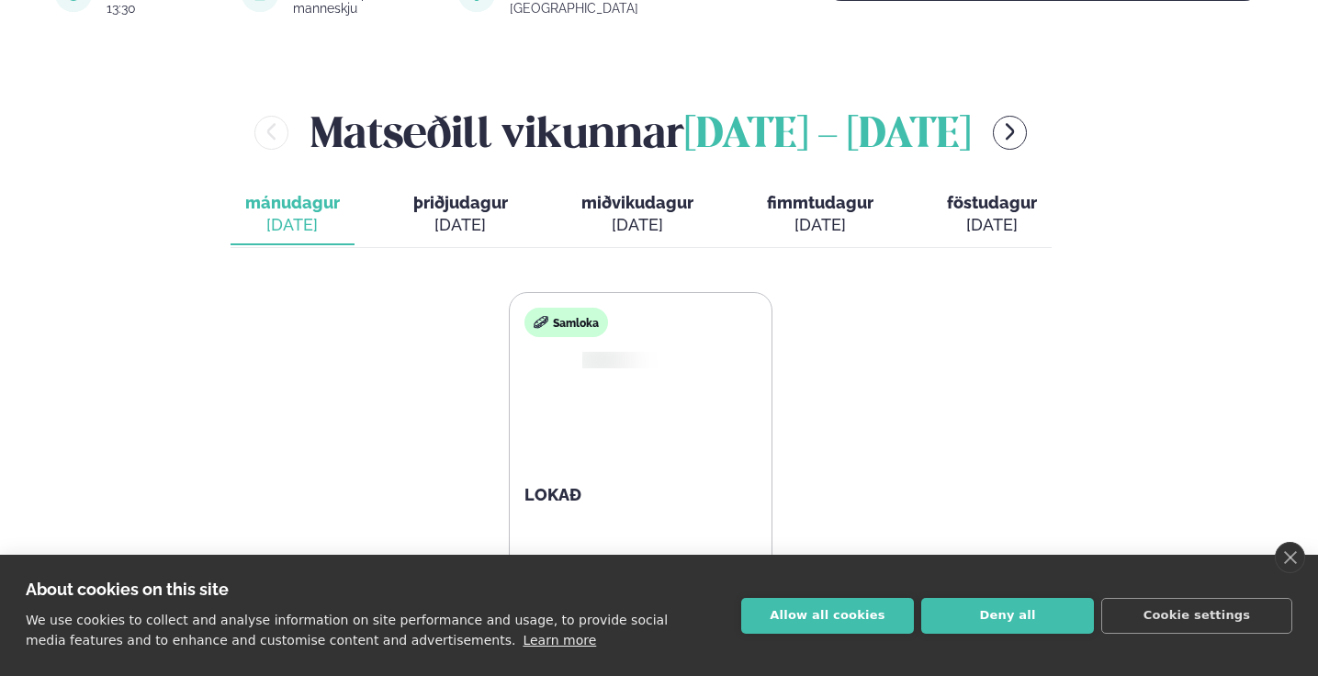
scroll to position [684, 0]
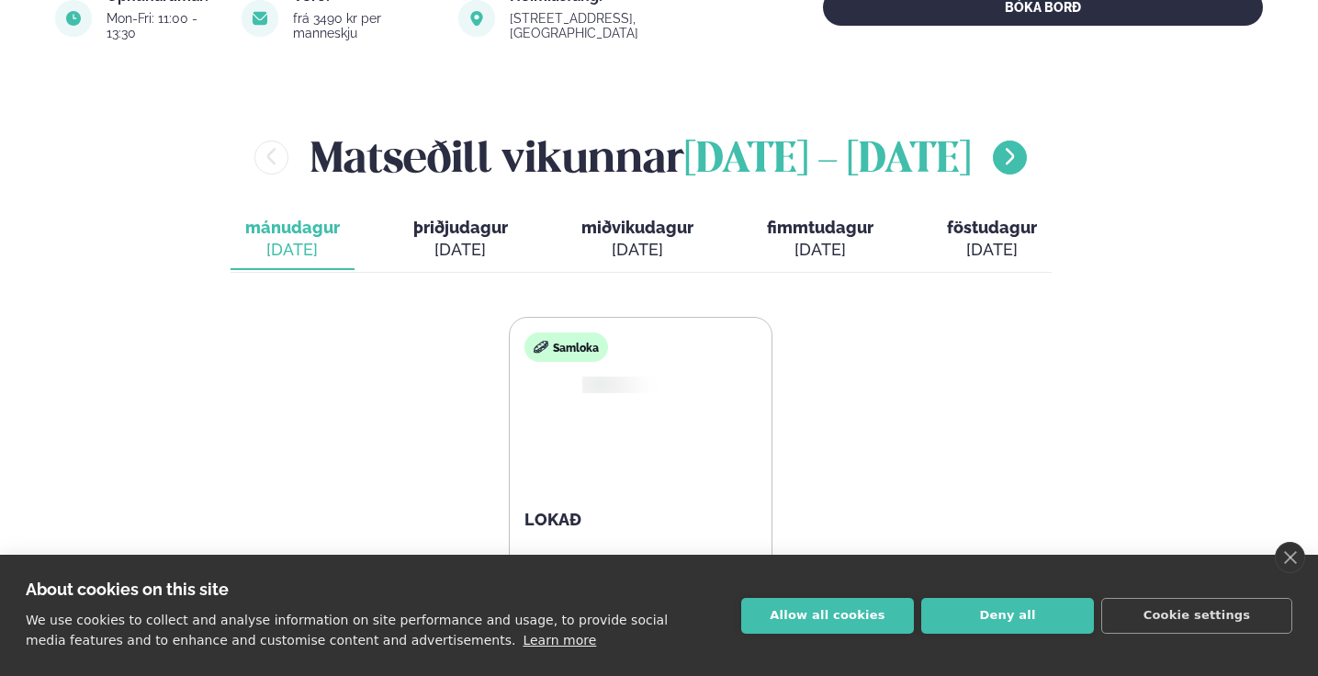
click at [993, 153] on button "menu-btn-right" at bounding box center [1010, 158] width 34 height 34
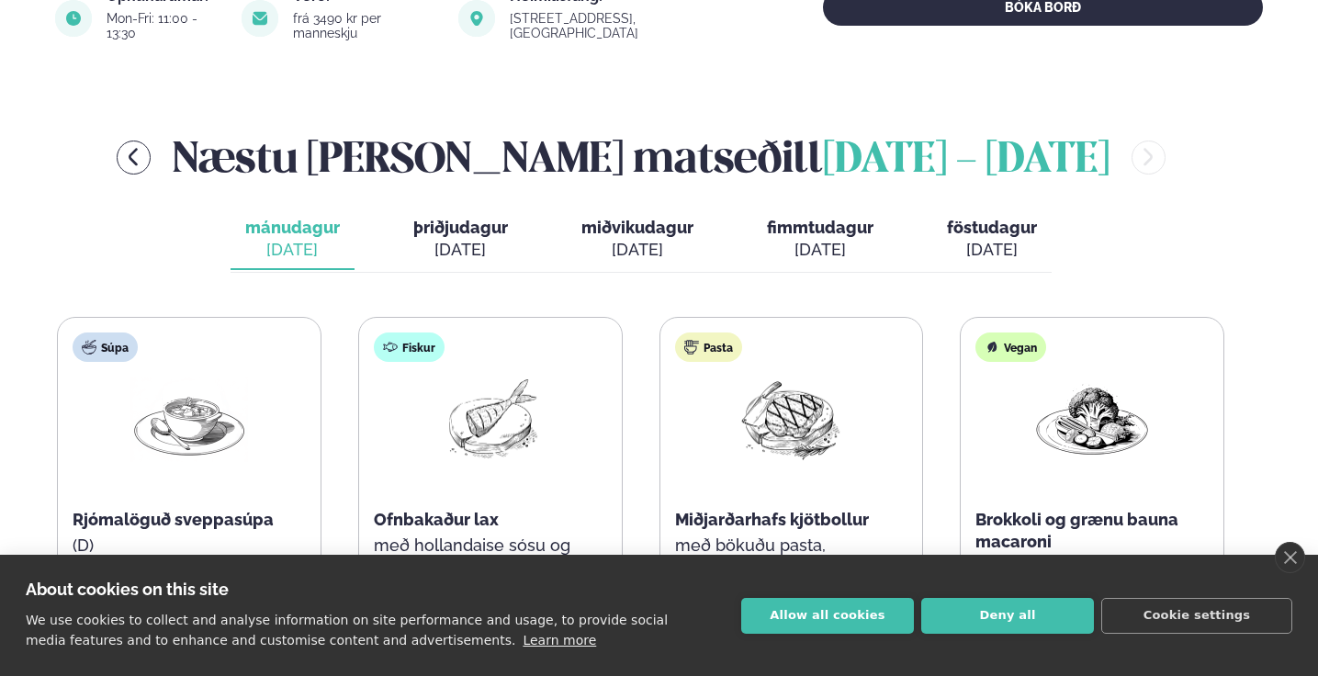
scroll to position [806, 0]
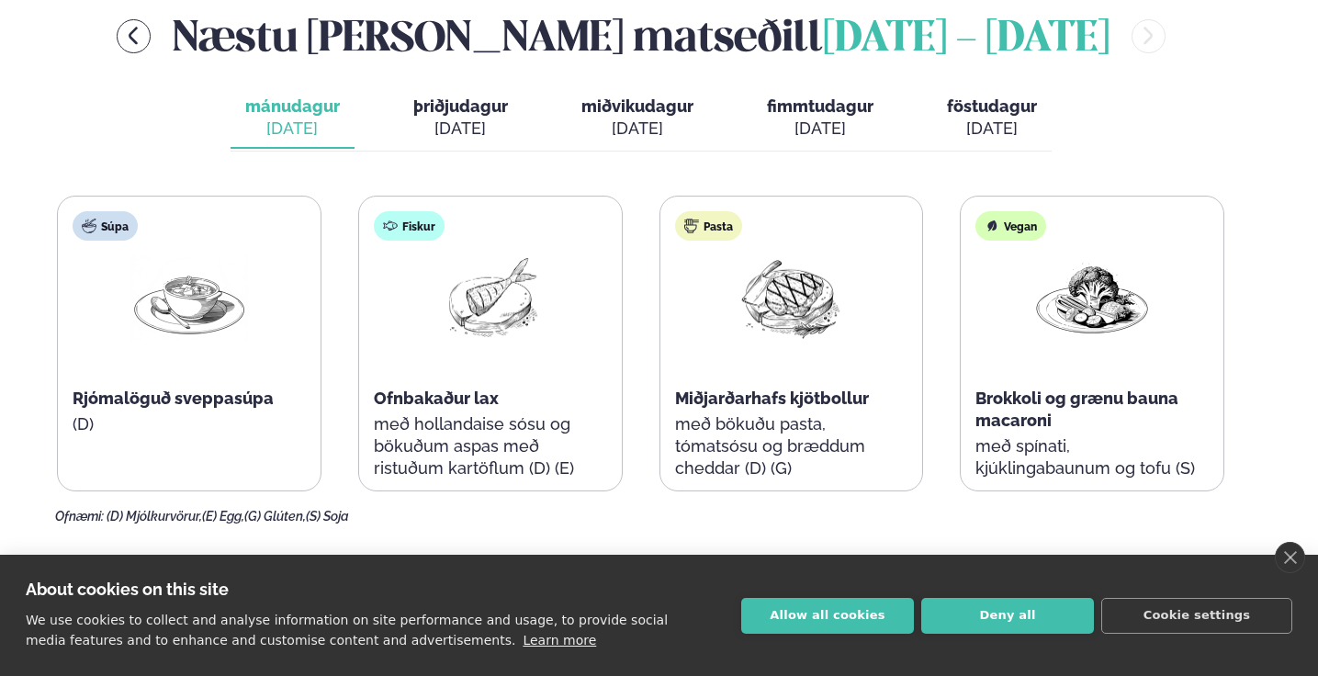
click at [445, 96] on span "þriðjudagur" at bounding box center [460, 105] width 95 height 19
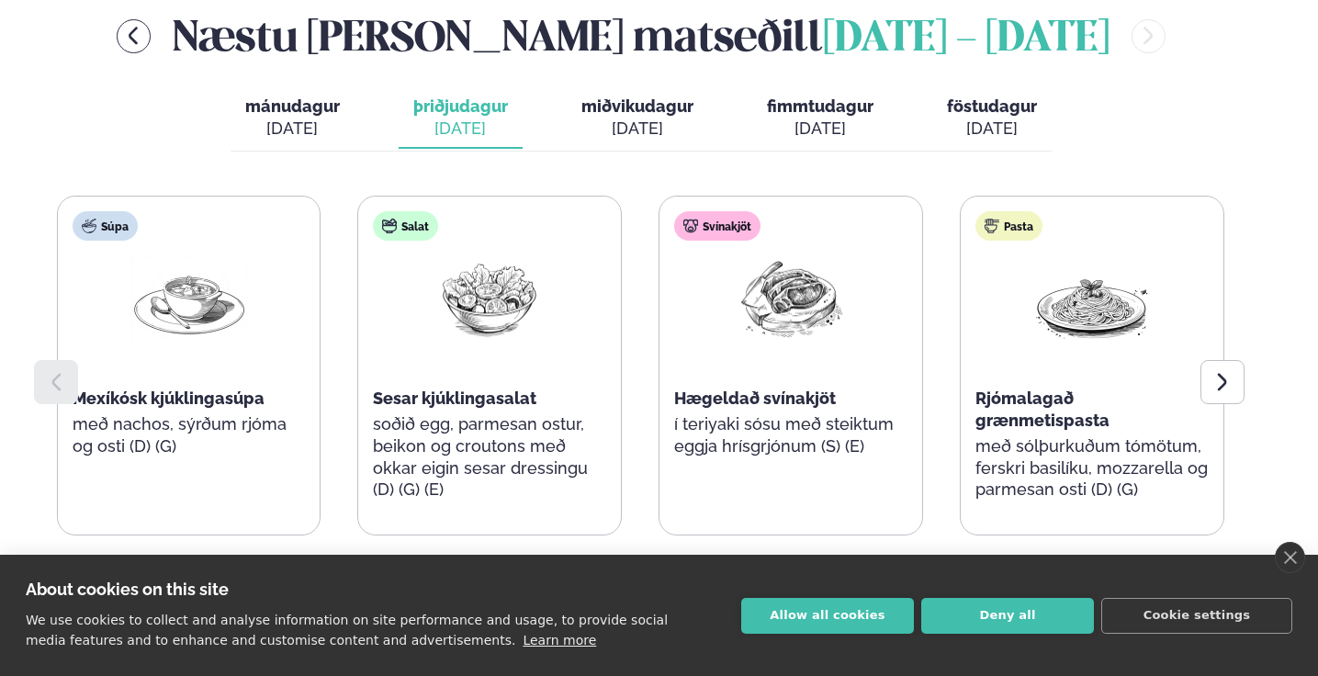
click at [615, 118] on div "[DATE]" at bounding box center [637, 129] width 112 height 22
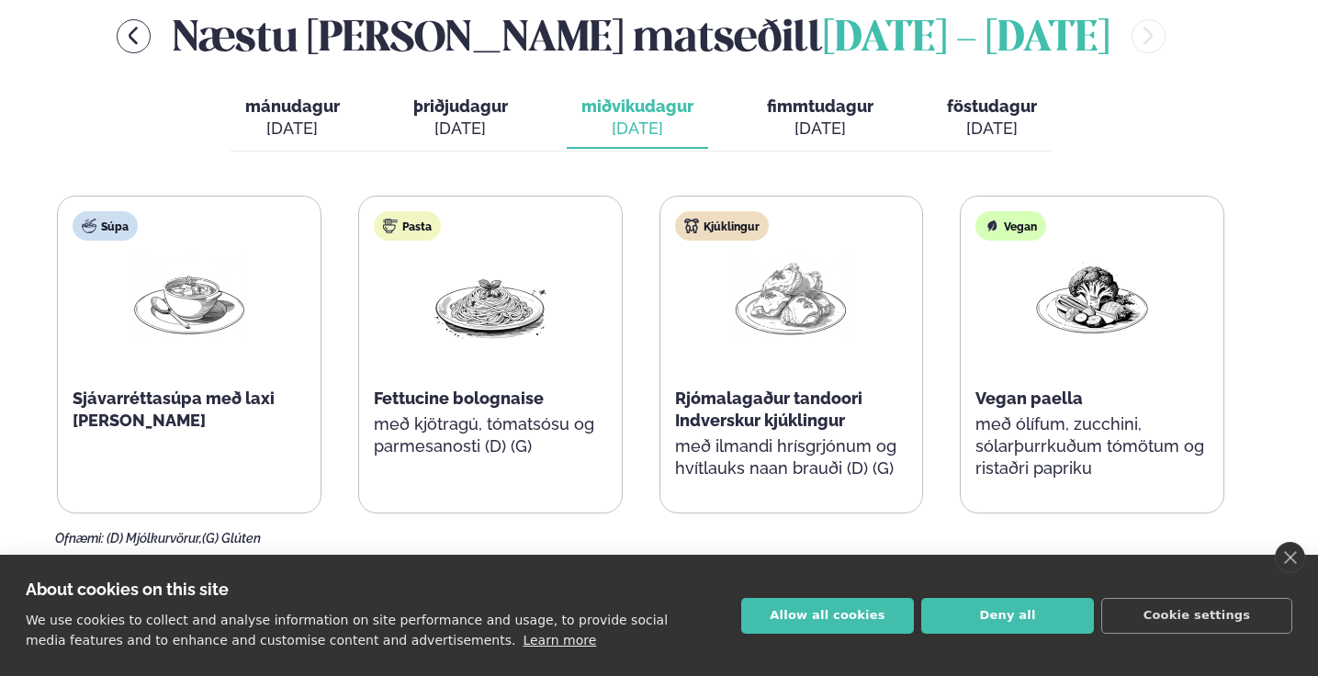
click at [787, 101] on button "fimmtudagur fim. [DATE]" at bounding box center [820, 118] width 136 height 61
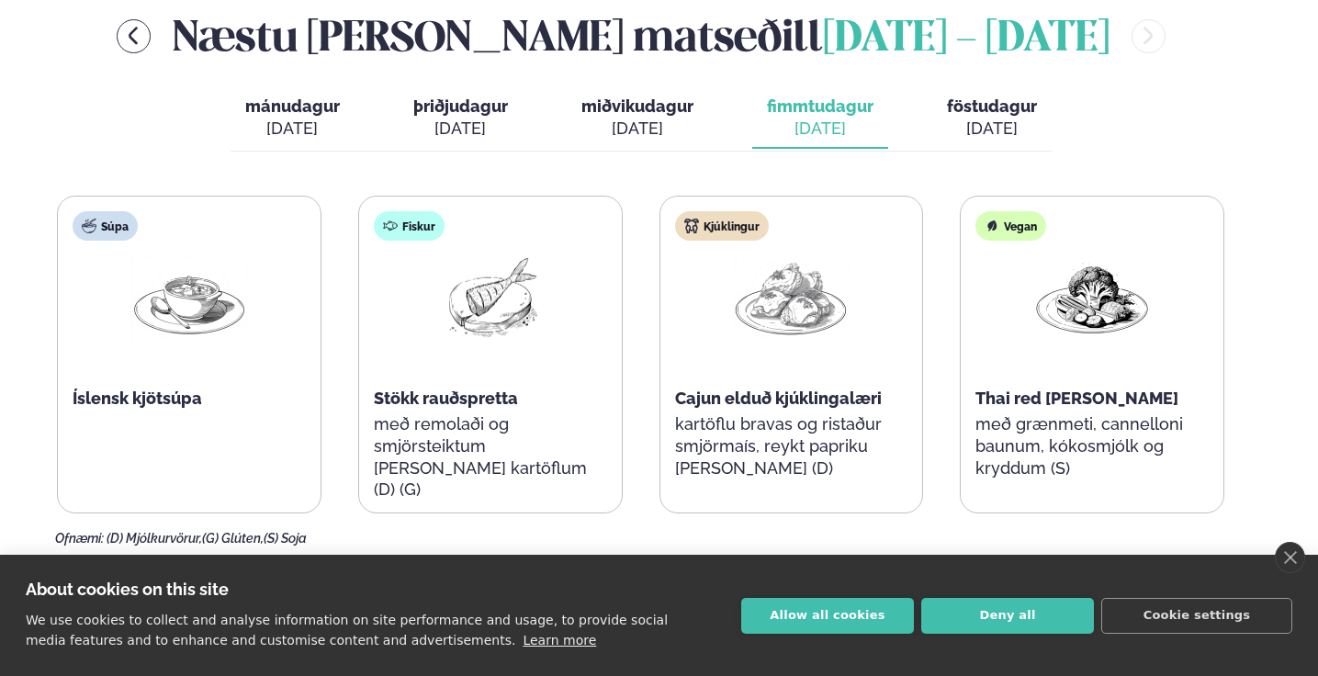
click at [1040, 103] on button "föstudagur fös. [DATE]" at bounding box center [991, 118] width 119 height 61
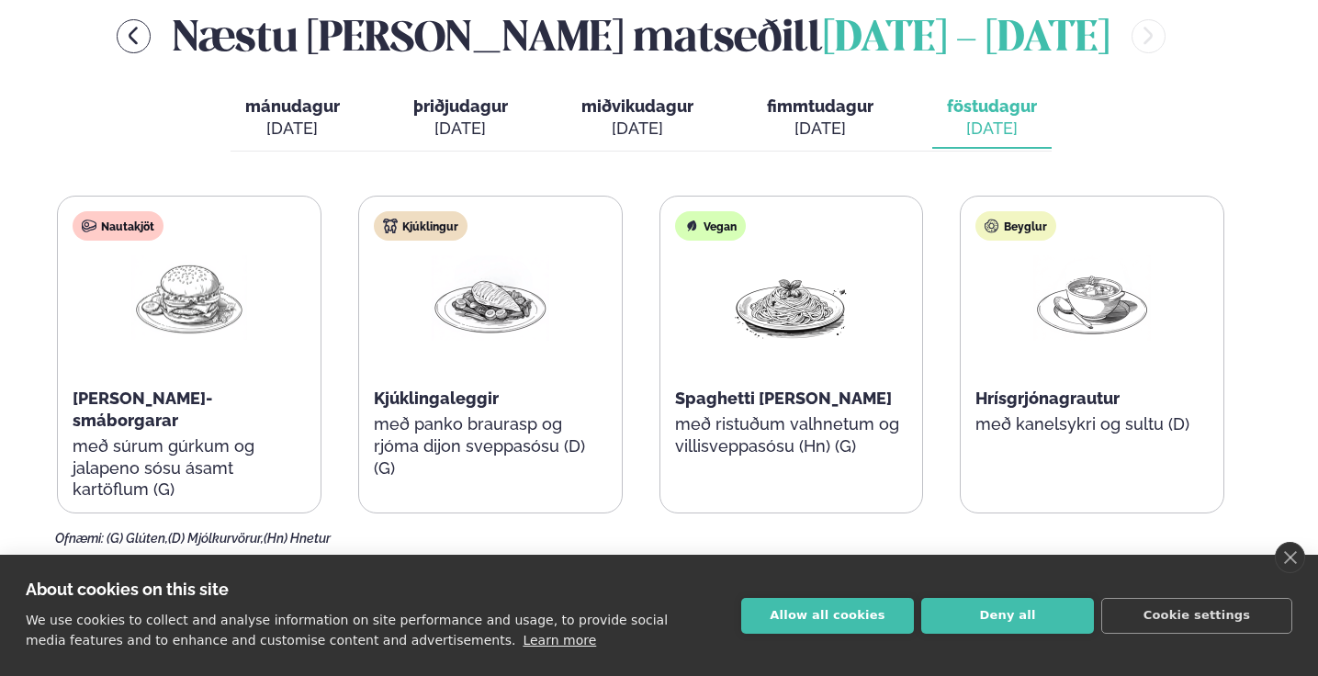
click at [838, 118] on div "[DATE]" at bounding box center [820, 129] width 107 height 22
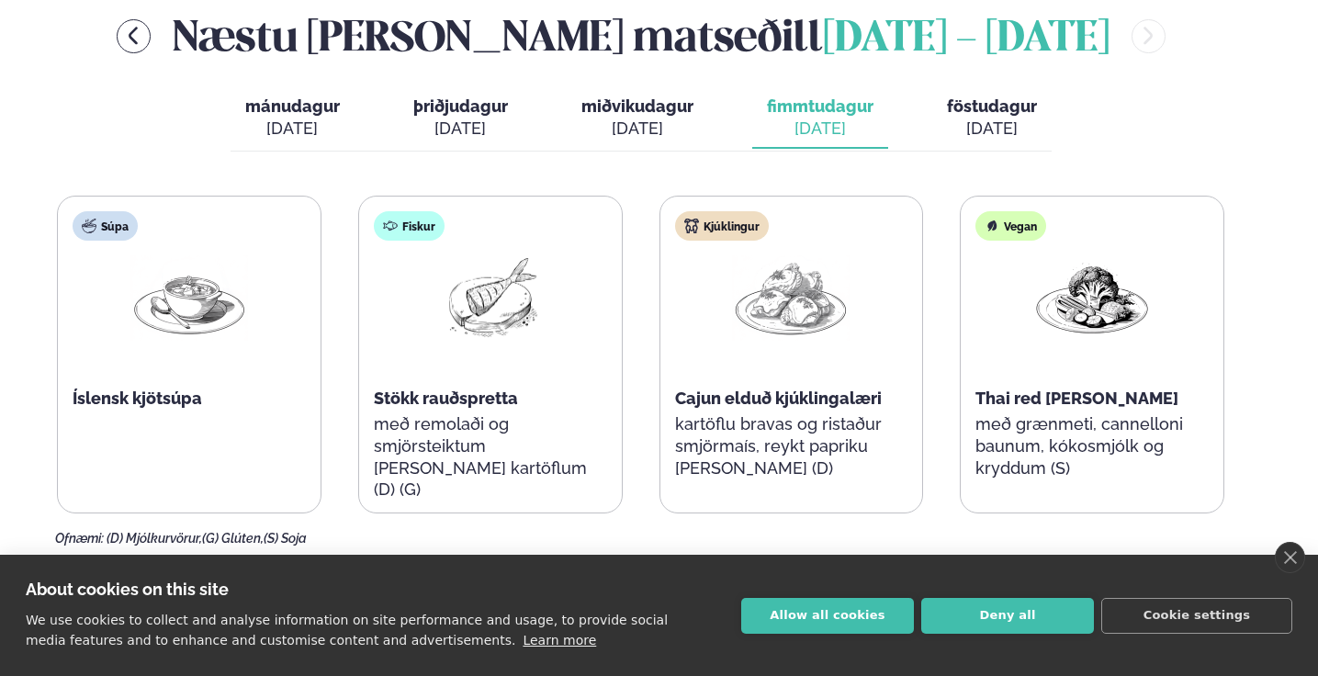
click at [640, 96] on span "miðvikudagur" at bounding box center [637, 105] width 112 height 19
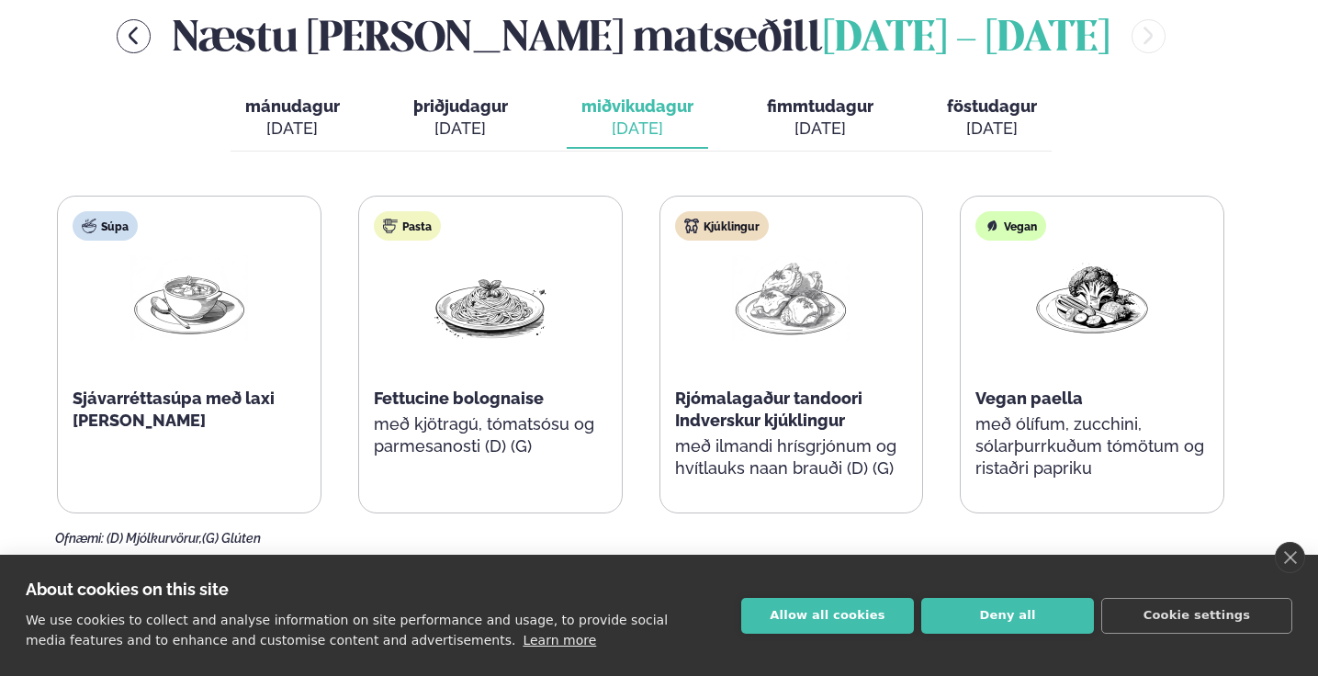
click at [437, 100] on button "þriðjudagur þri. [DATE]" at bounding box center [461, 118] width 124 height 61
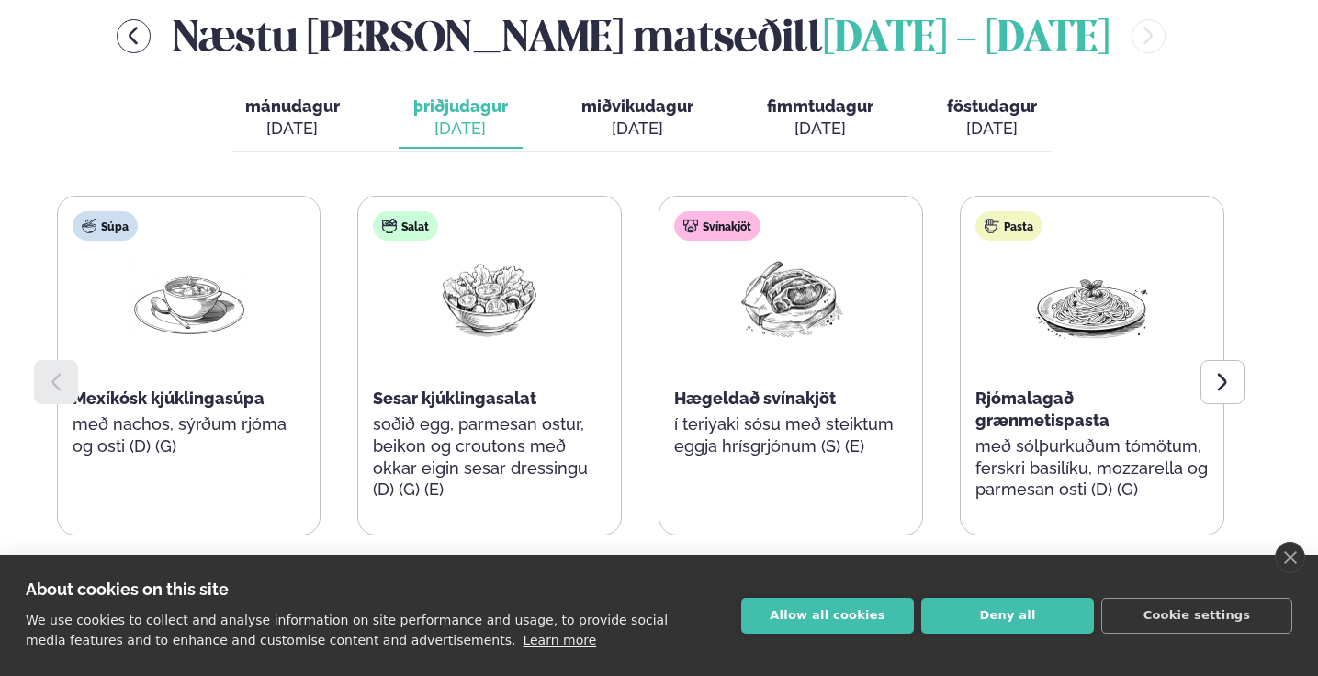
click at [323, 99] on span "mánudagur" at bounding box center [292, 105] width 95 height 19
